Goal: Communication & Community: Participate in discussion

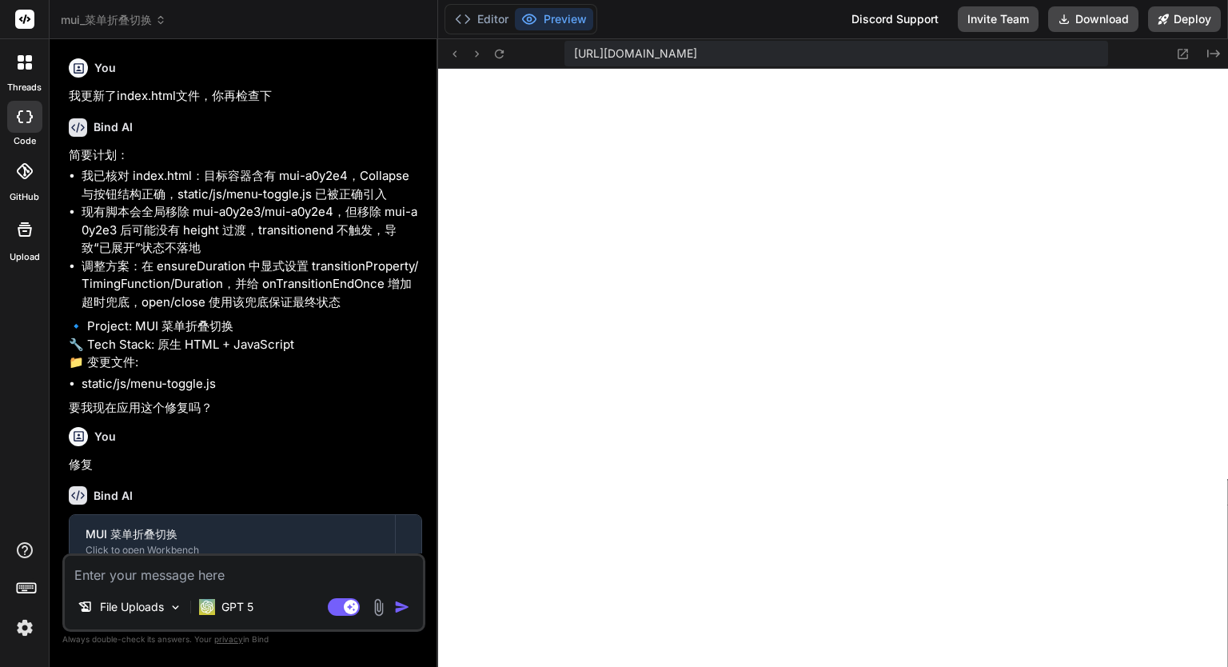
scroll to position [2164, 0]
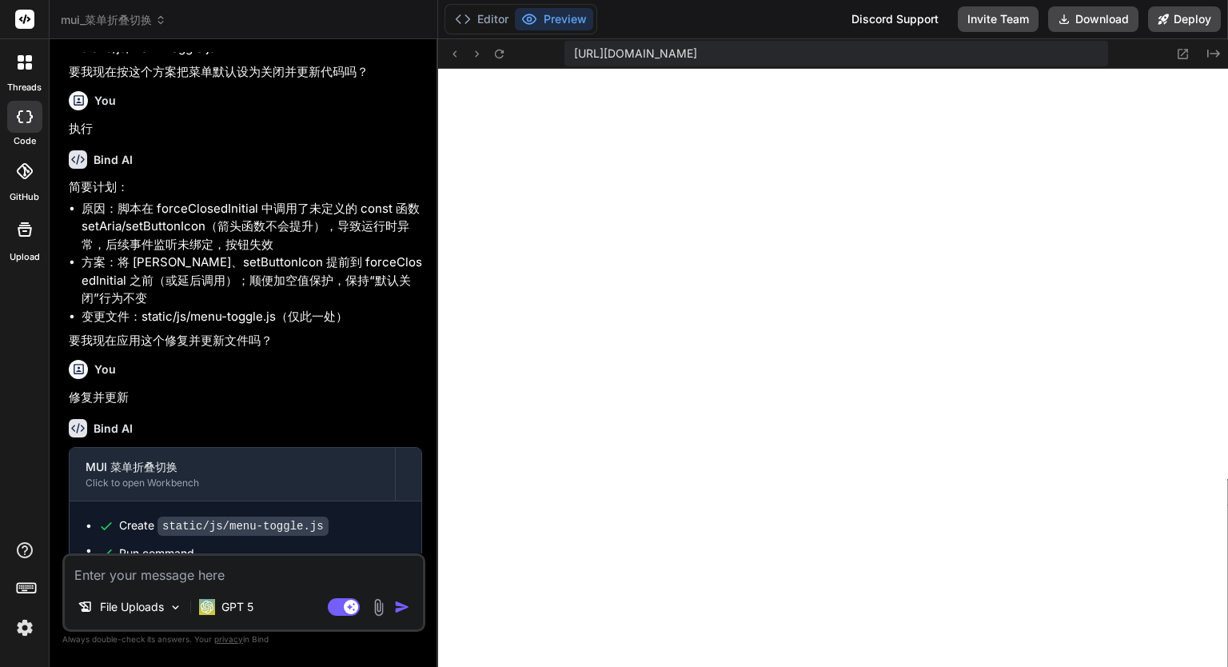
click at [35, 59] on div at bounding box center [25, 63] width 34 height 34
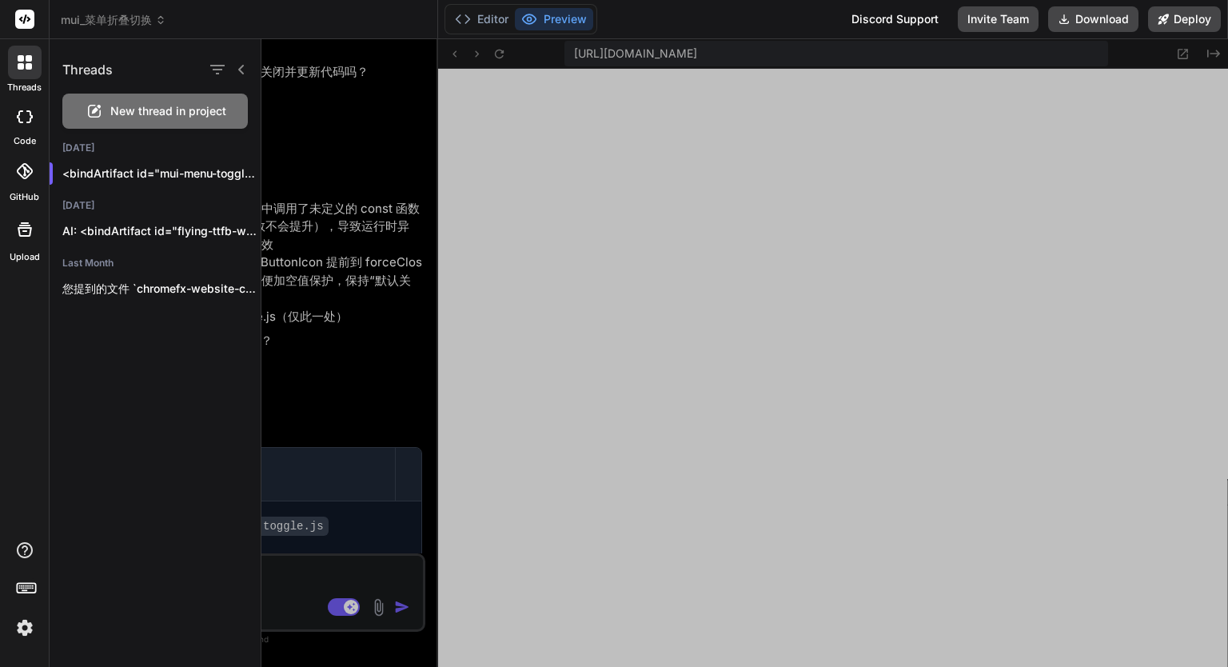
click at [148, 106] on span "New thread in project" at bounding box center [168, 111] width 116 height 16
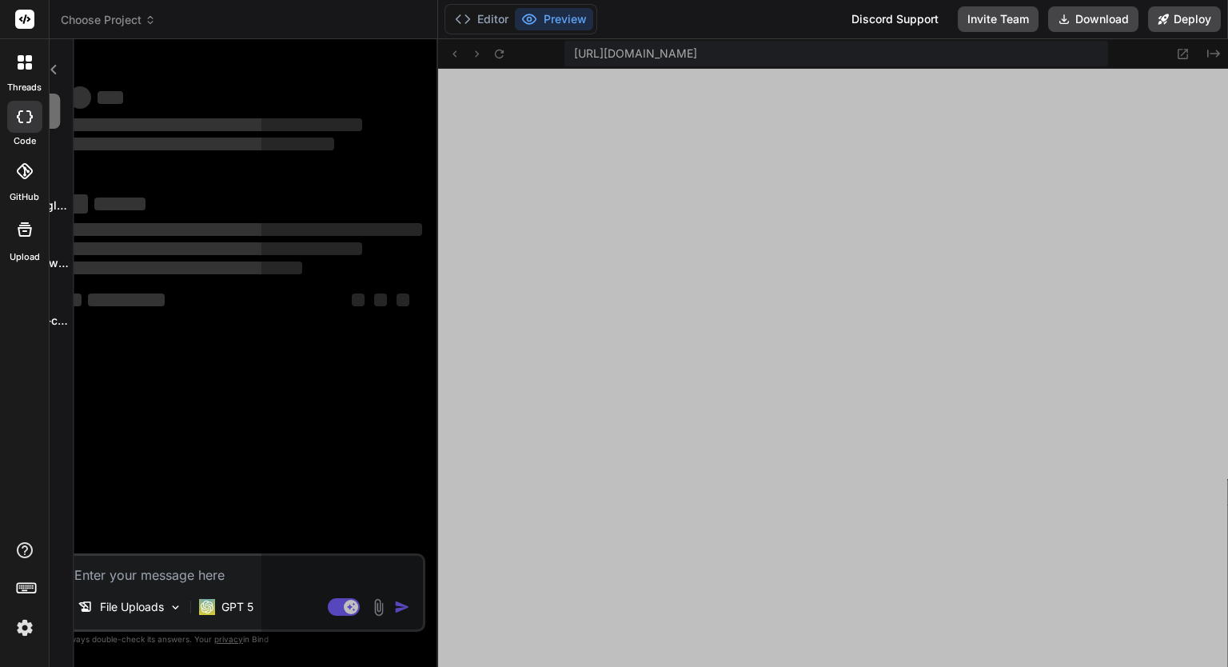
scroll to position [2240, 0]
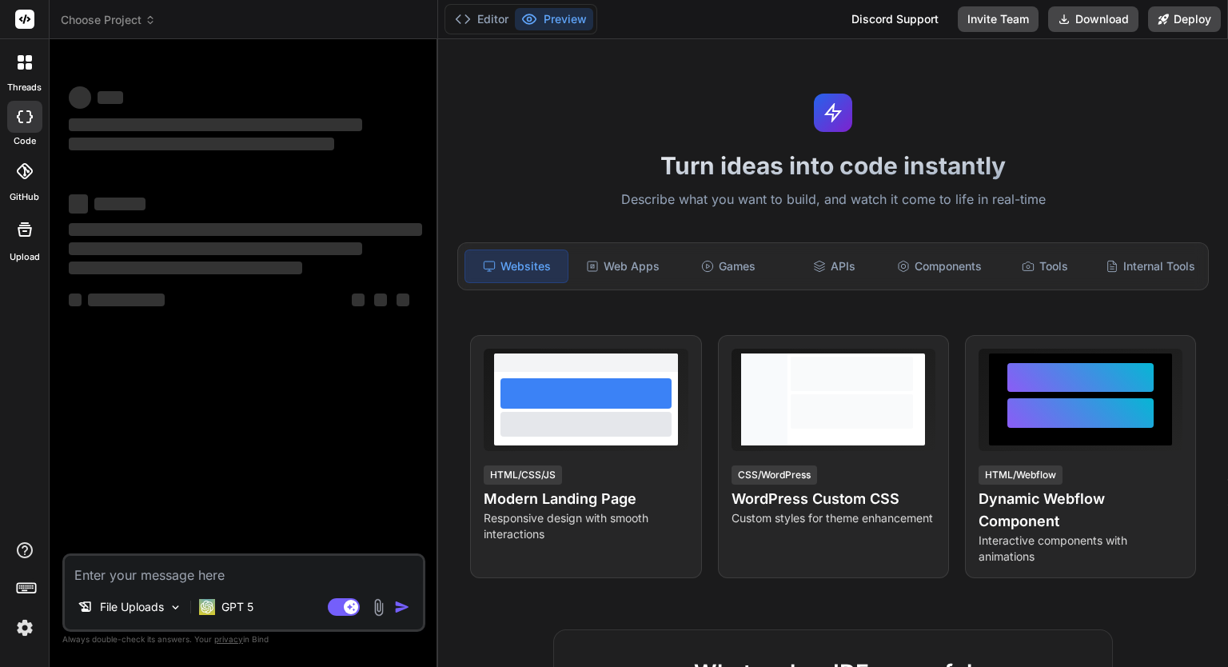
click at [166, 570] on textarea at bounding box center [244, 570] width 358 height 29
type textarea "x"
paste textarea "TranslatePress Pro"
type textarea "TranslatePress Pro"
type textarea "x"
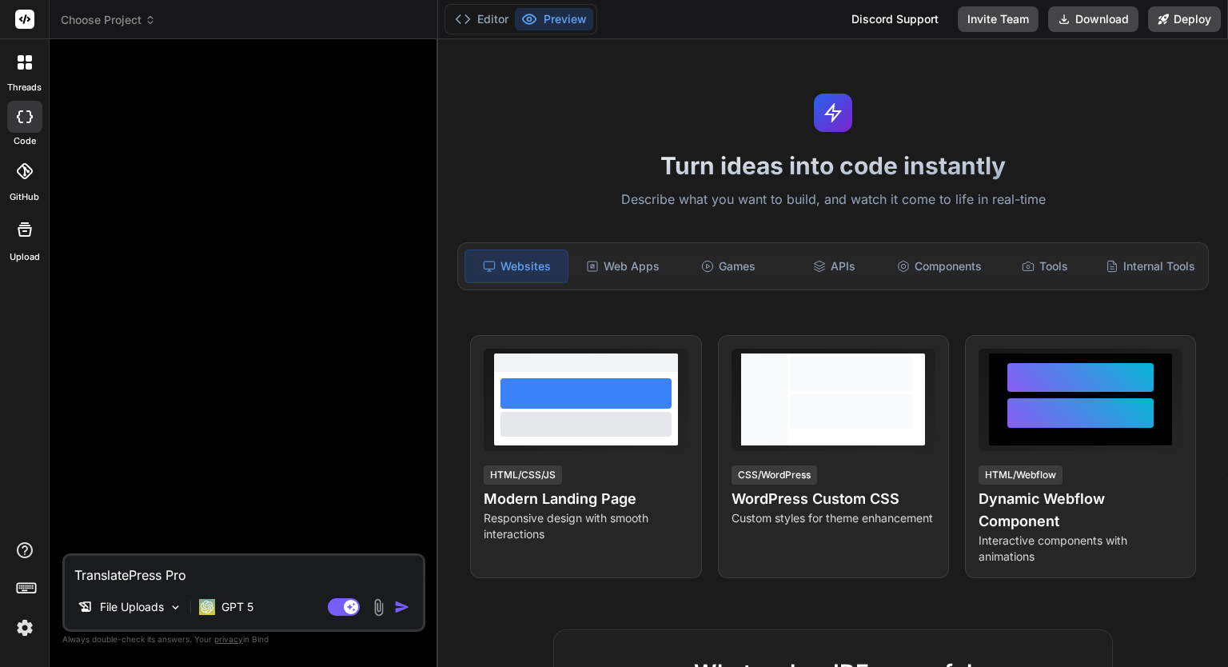
type textarea "TranslatePress Proc"
type textarea "x"
type textarea "TranslatePress Pro"
type textarea "x"
type textarea "TranslatePress Proc"
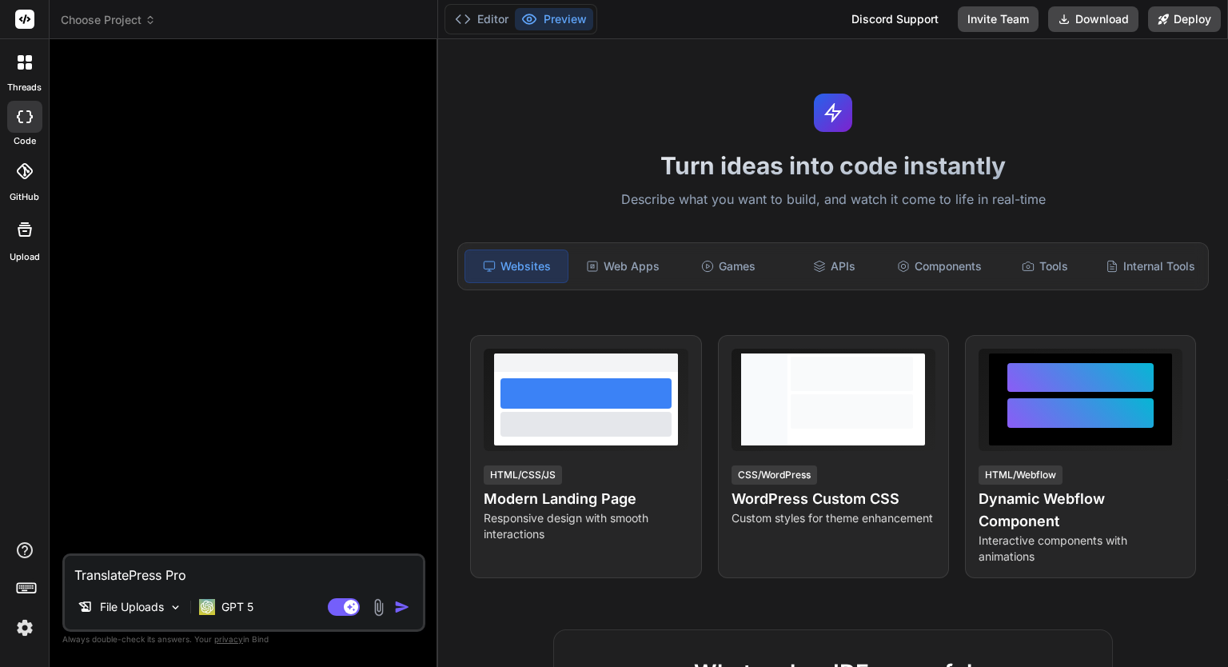
type textarea "x"
type textarea "TranslatePress Proch"
type textarea "x"
type textarea "TranslatePress Procha"
type textarea "x"
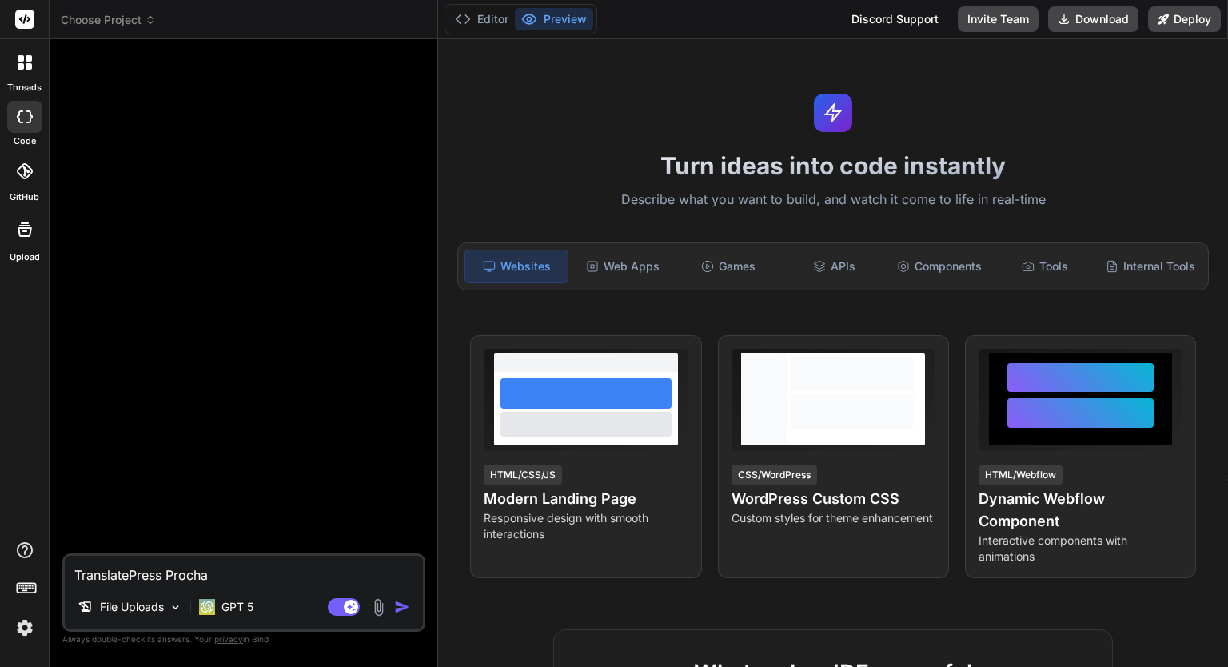
type textarea "TranslatePress Prochaj"
type textarea "x"
type textarea "TranslatePress Prochaji"
type textarea "x"
type textarea "TranslatePress Prochaj"
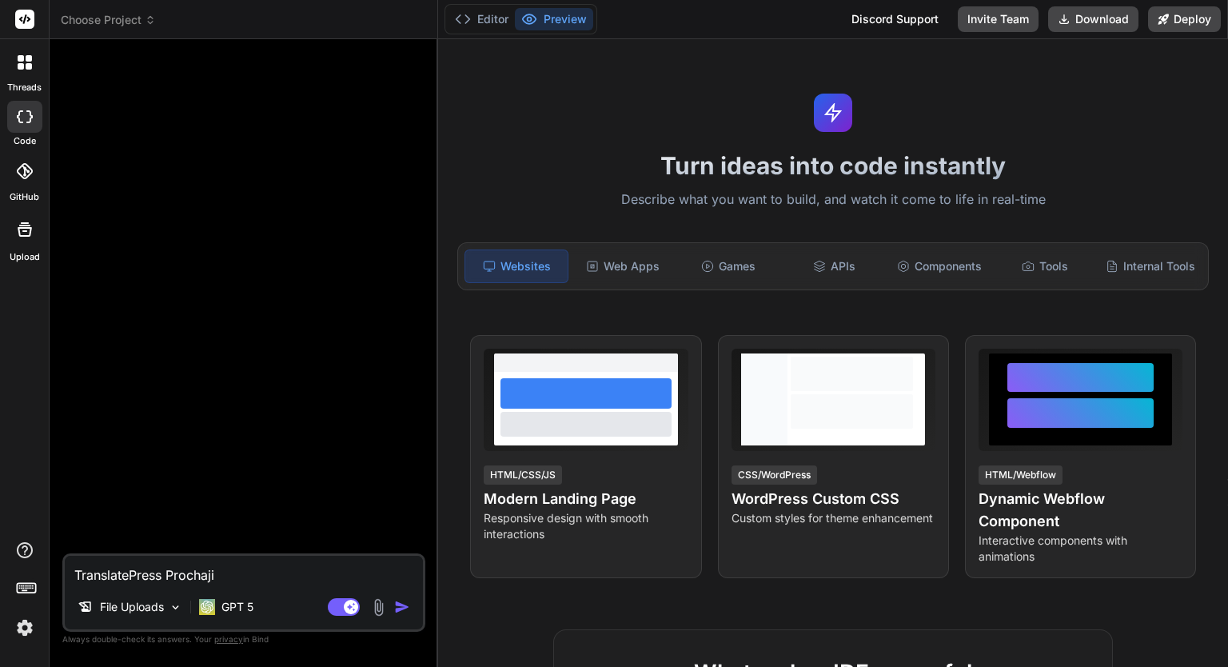
type textarea "x"
type textarea "TranslatePress Procha"
type textarea "x"
type textarea "TranslatePress Proch"
type textarea "x"
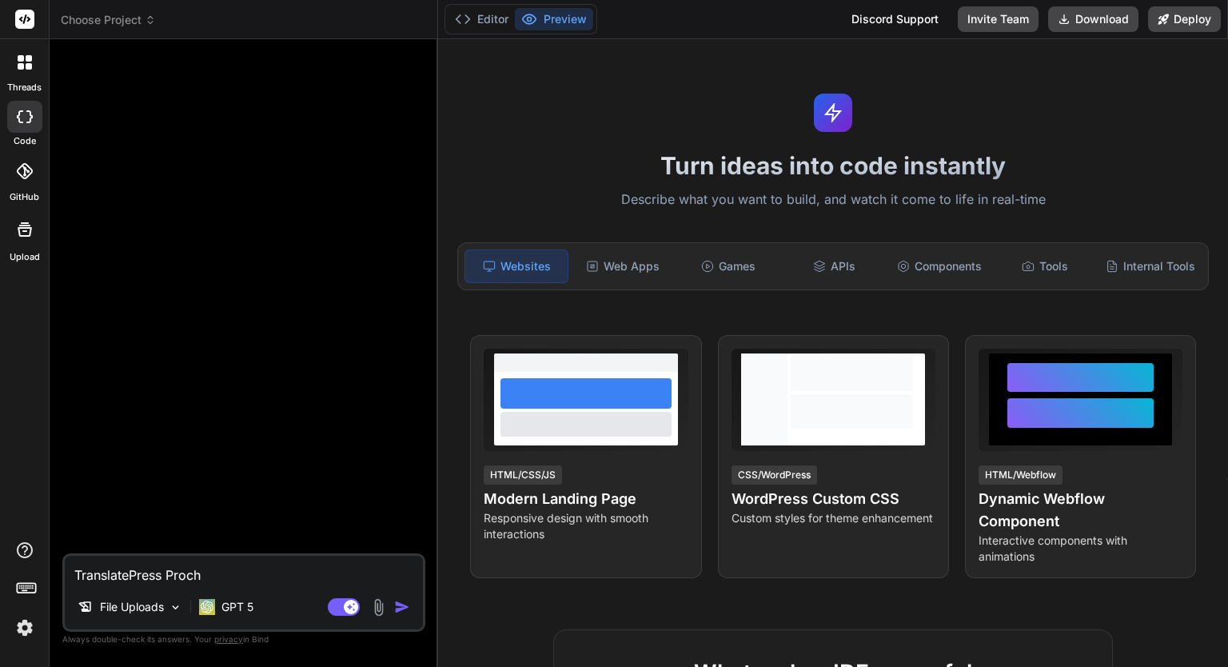
type textarea "TranslatePress Proc"
type textarea "x"
type textarea "TranslatePress Pro"
type textarea "x"
type textarea "TranslatePress Proc"
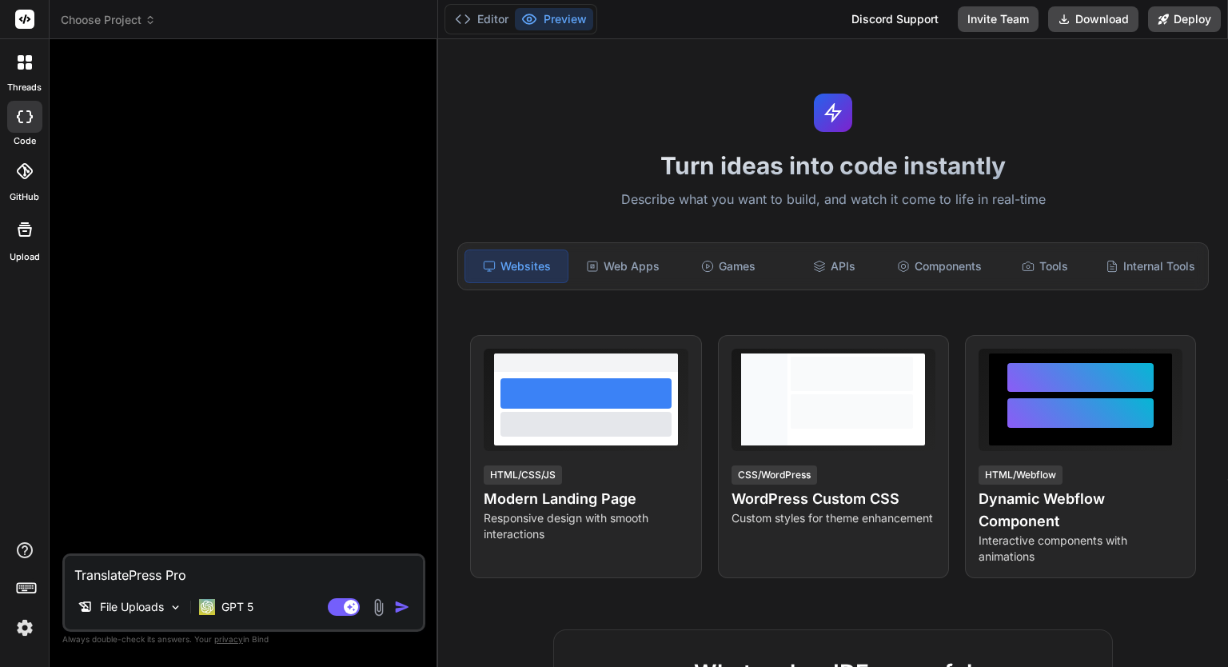
type textarea "x"
type textarea "TranslatePress Proch"
type textarea "x"
type textarea "TranslatePress Procha"
type textarea "x"
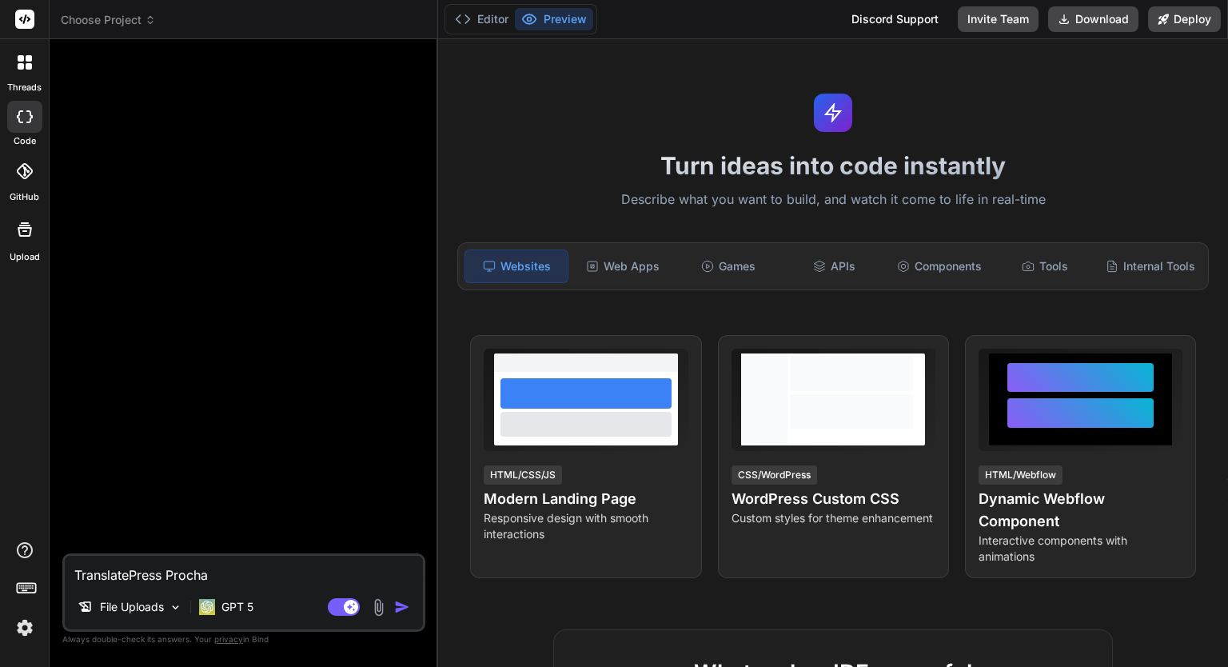
type textarea "TranslatePress Procha'j"
type textarea "x"
type textarea "TranslatePress Pro插件"
type textarea "x"
type textarea "TranslatePress Pr插件"
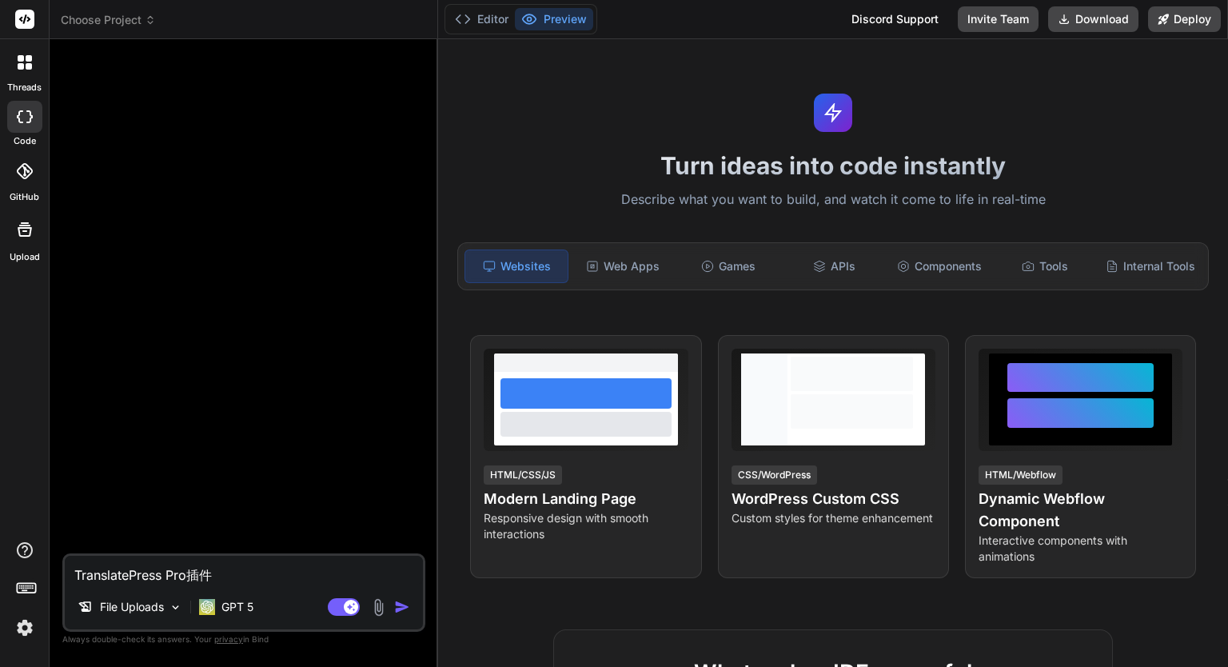
type textarea "x"
type textarea "TranslatePress P插件"
type textarea "x"
type textarea "TranslatePress 插件"
type textarea "x"
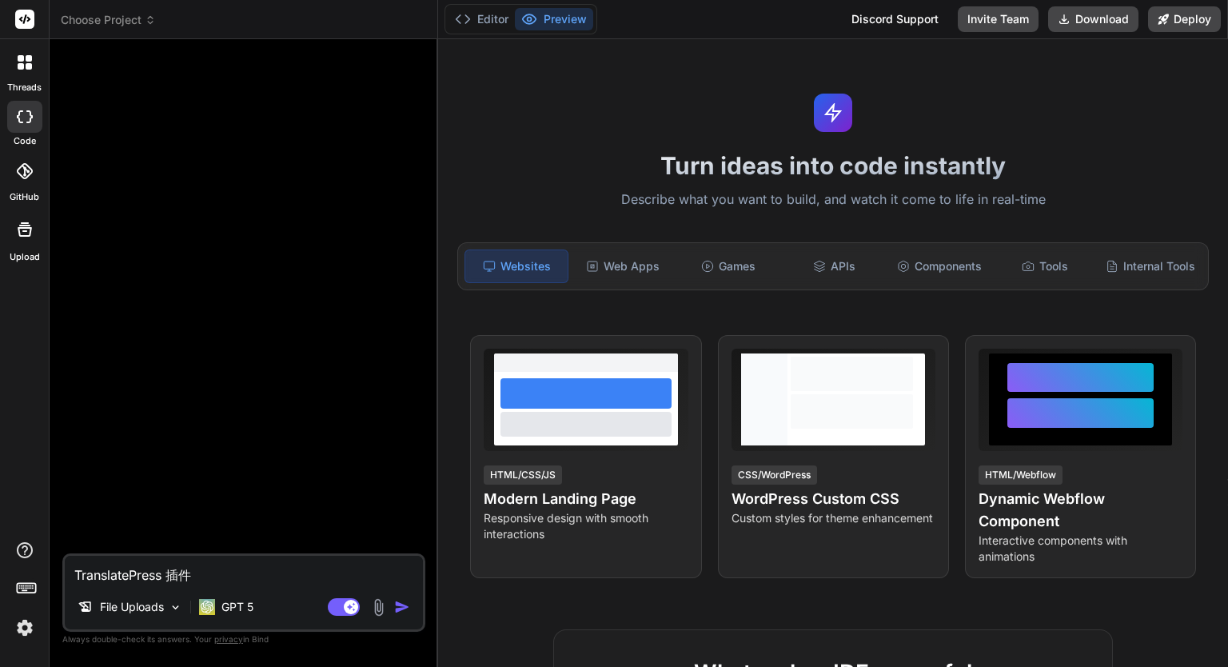
type textarea "TranslatePress 插件"
